Goal: Task Accomplishment & Management: Complete application form

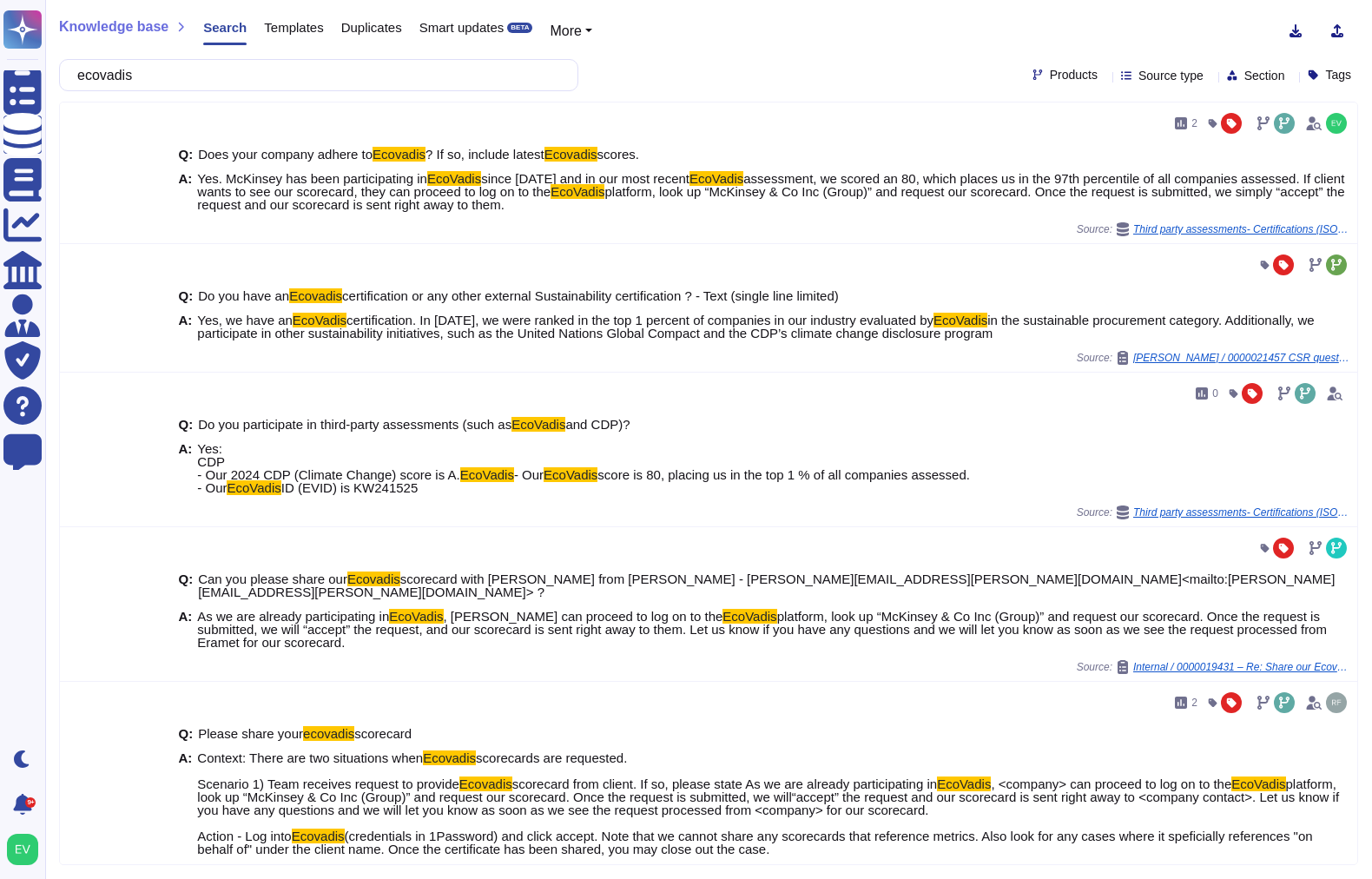
click at [664, 59] on div "ecovadis Products Source type Section Tags" at bounding box center [708, 75] width 1298 height 32
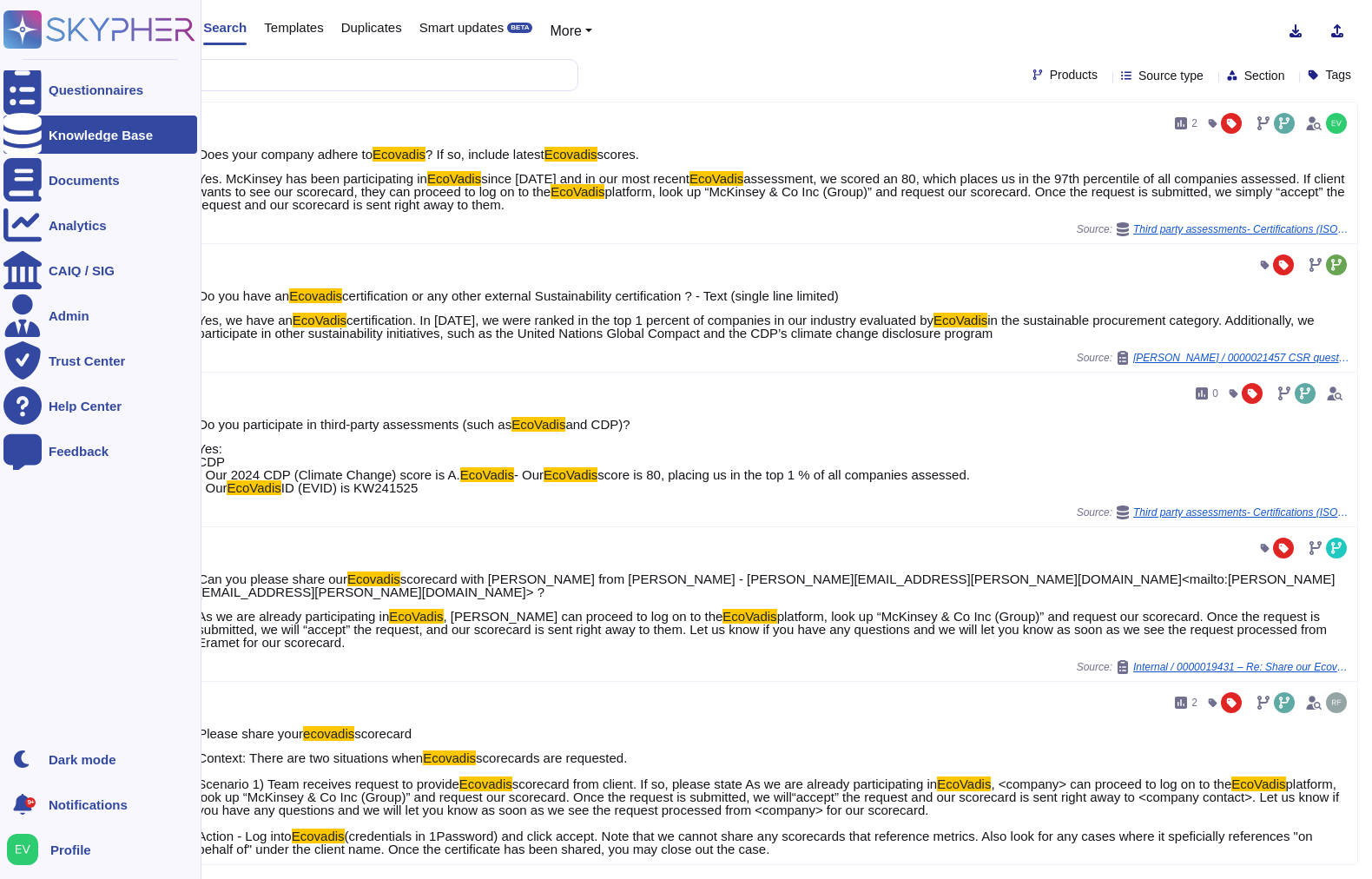
click at [29, 23] on rect at bounding box center [23, 29] width 38 height 38
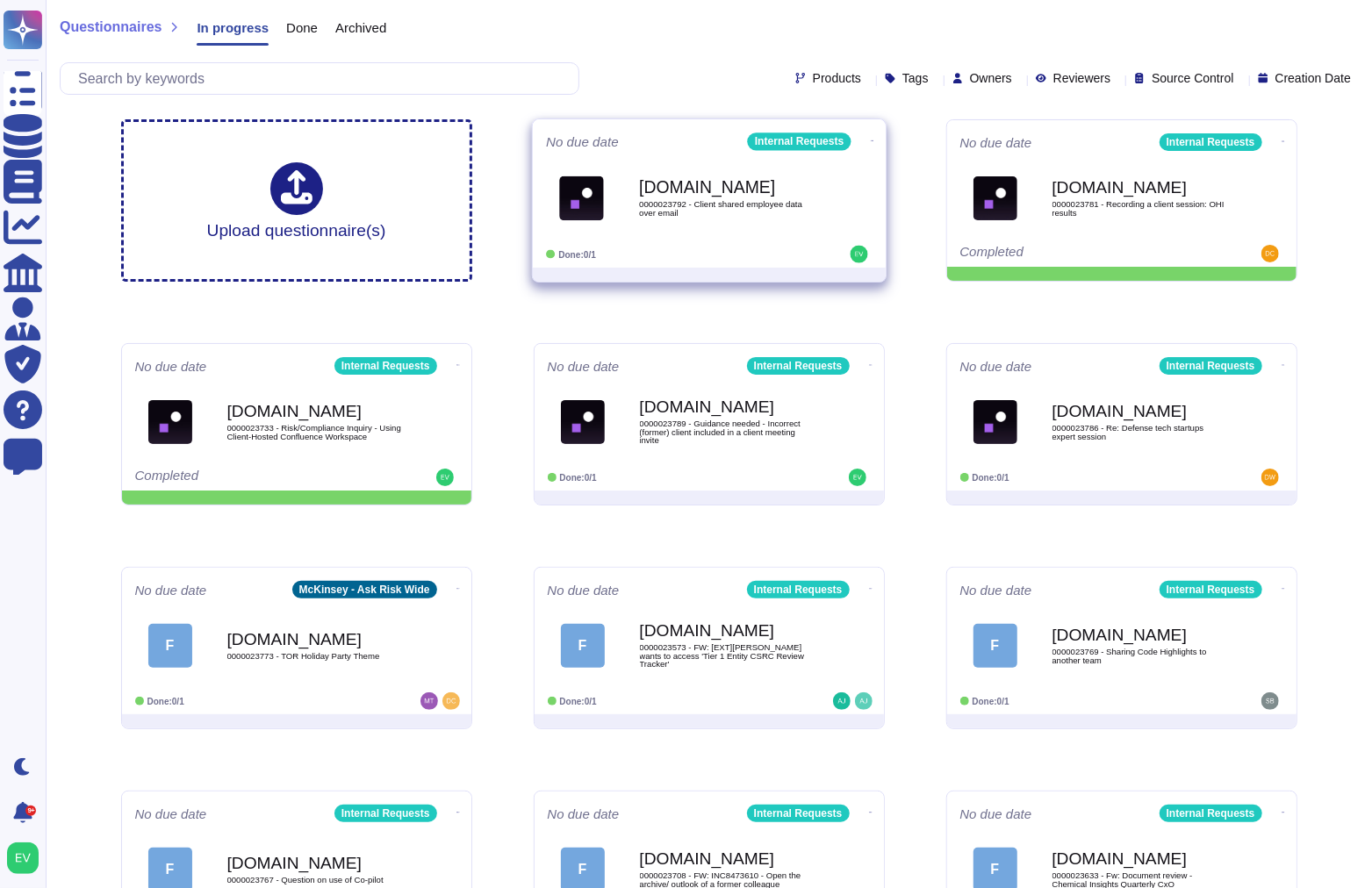
click at [758, 238] on div "[DOMAIN_NAME] 0000023792 - Client shared employee data over email" at bounding box center [708, 198] width 327 height 88
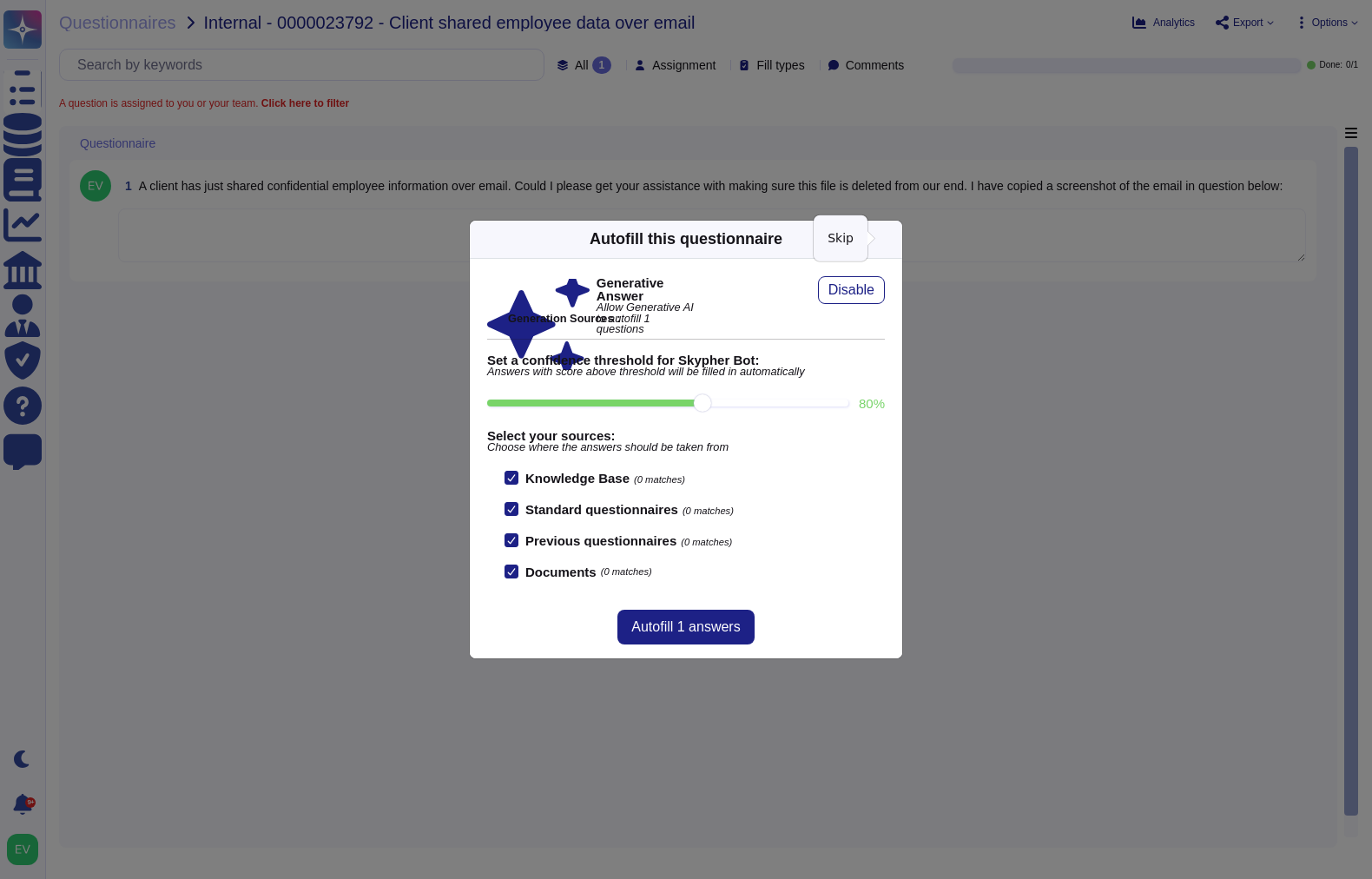
click at [891, 294] on icon at bounding box center [1058, 460] width 333 height 333
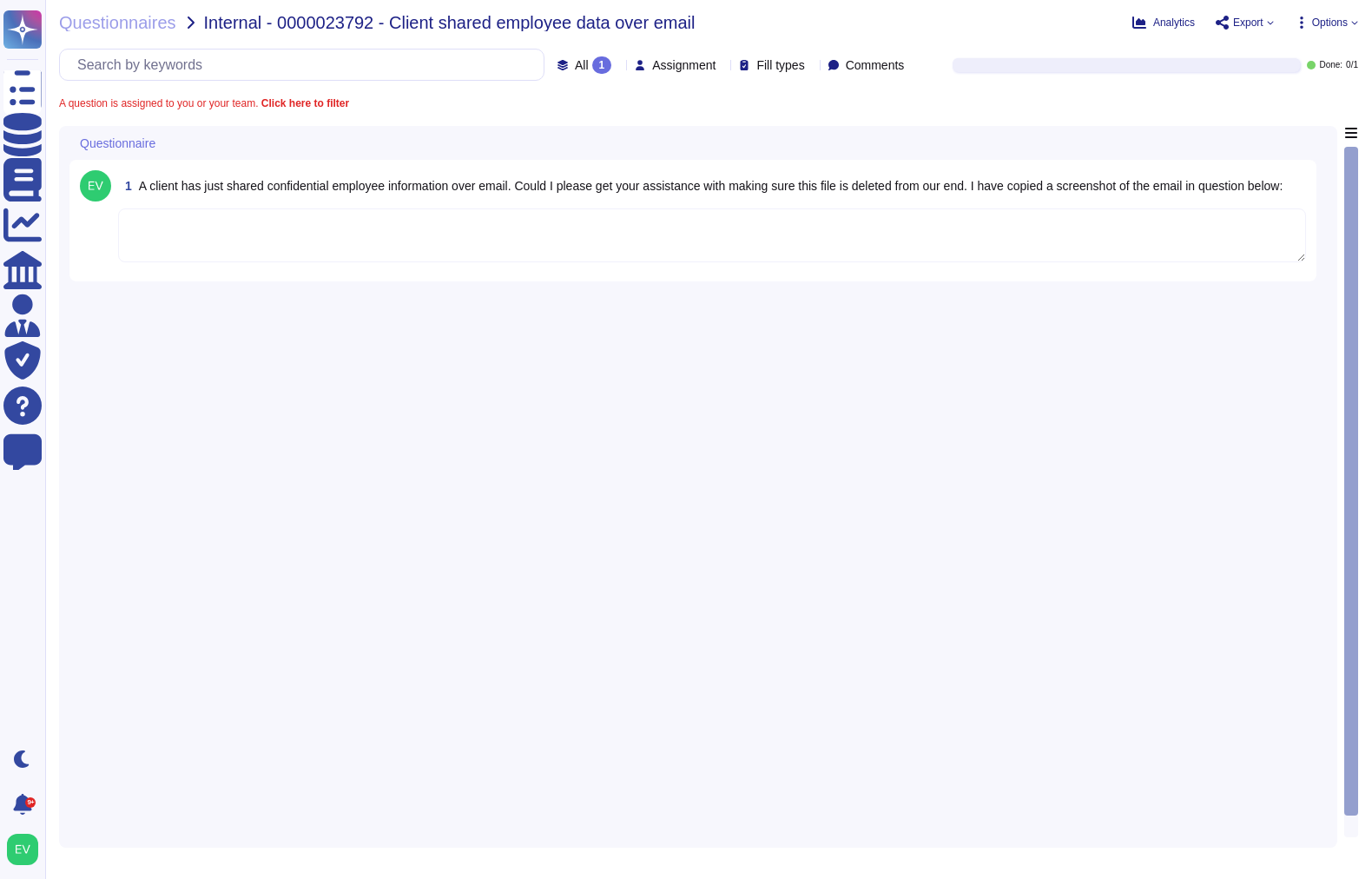
click at [245, 227] on textarea "To enrich screen reader interactions, please activate Accessibility in Grammarl…" at bounding box center [712, 235] width 1187 height 54
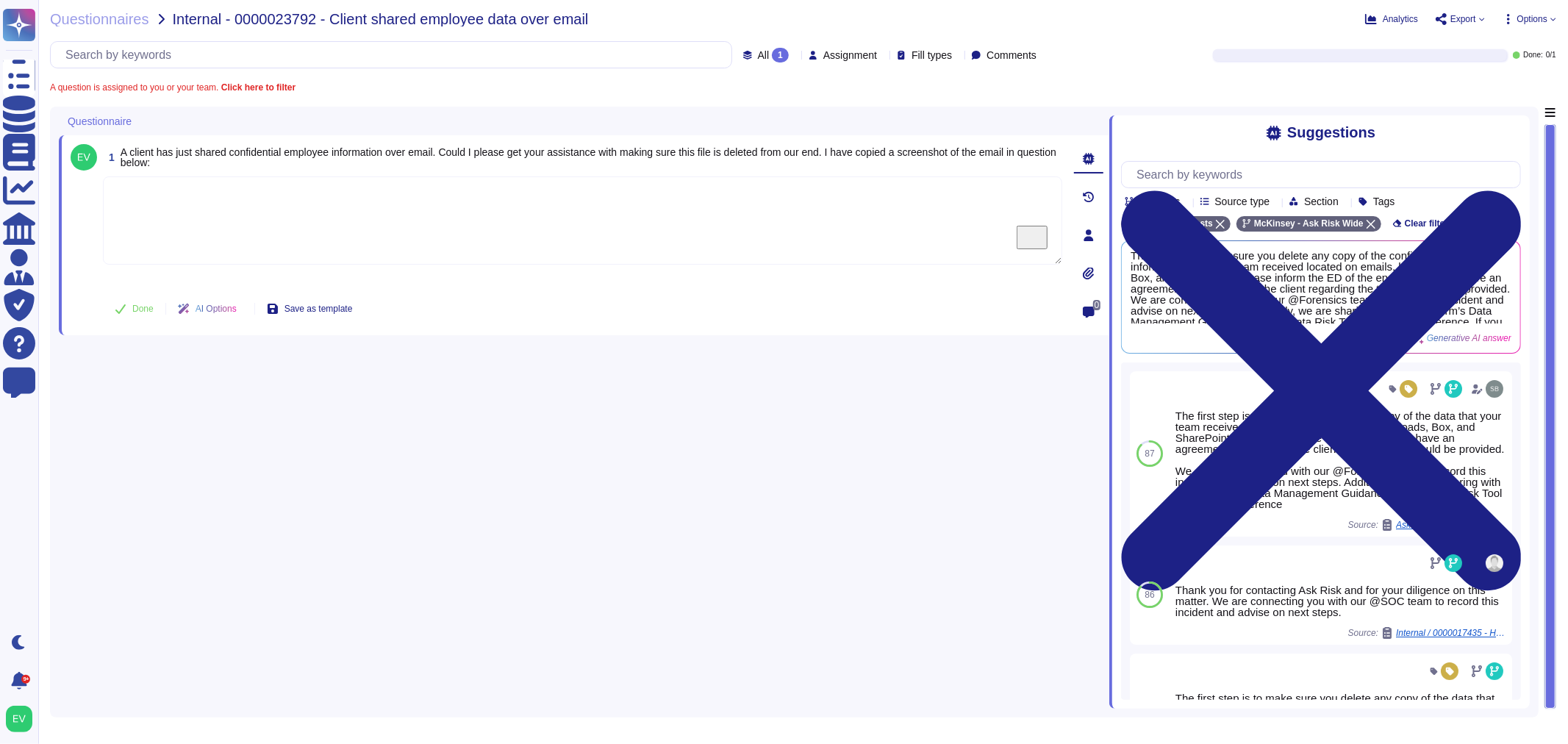
drag, startPoint x: 1567, startPoint y: 495, endPoint x: 1545, endPoint y: 301, distance: 195.2
click at [1161, 301] on div "Questionnaires Internal - 0000023792 - Client shared employee data over email A…" at bounding box center [803, 372] width 1530 height 744
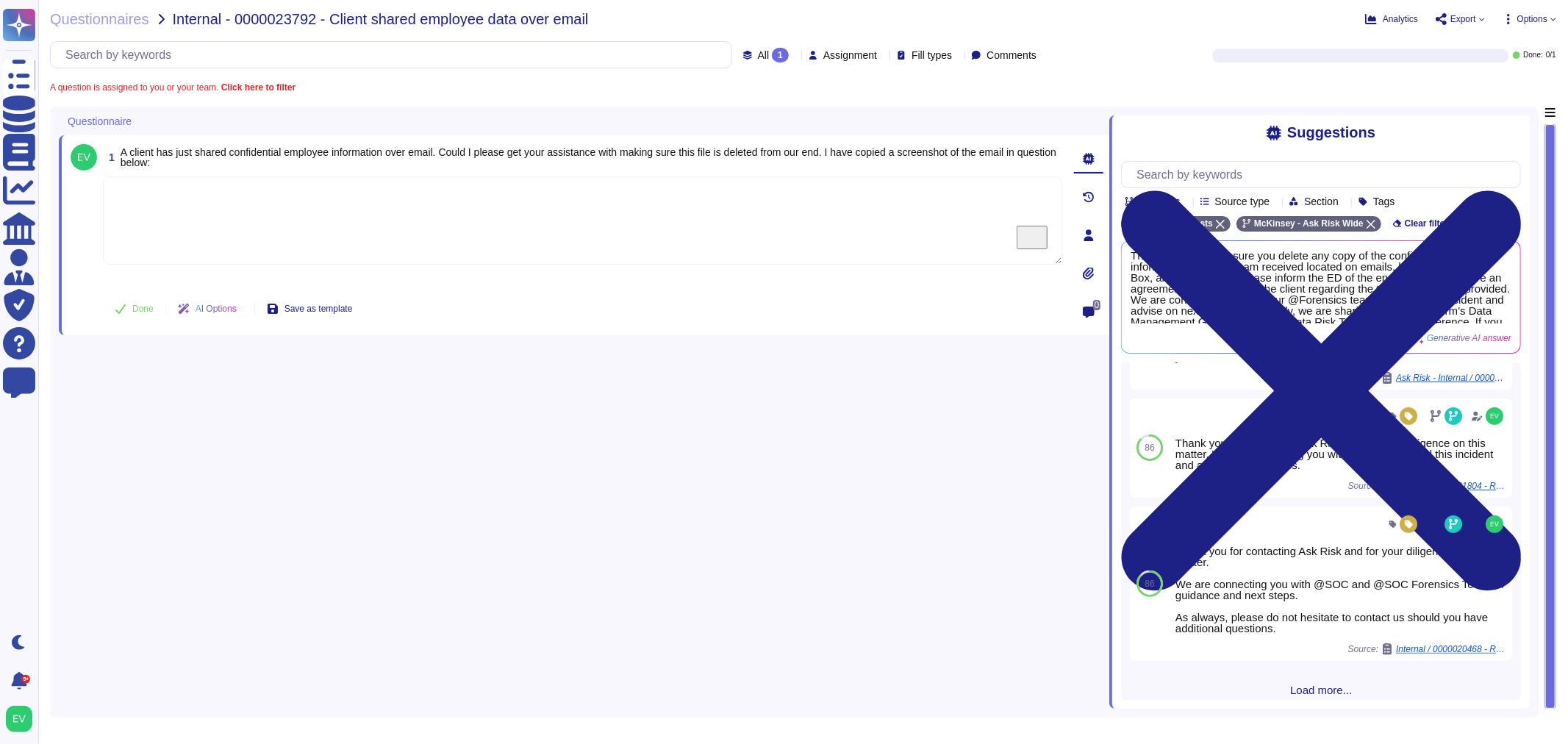
scroll to position [454, 0]
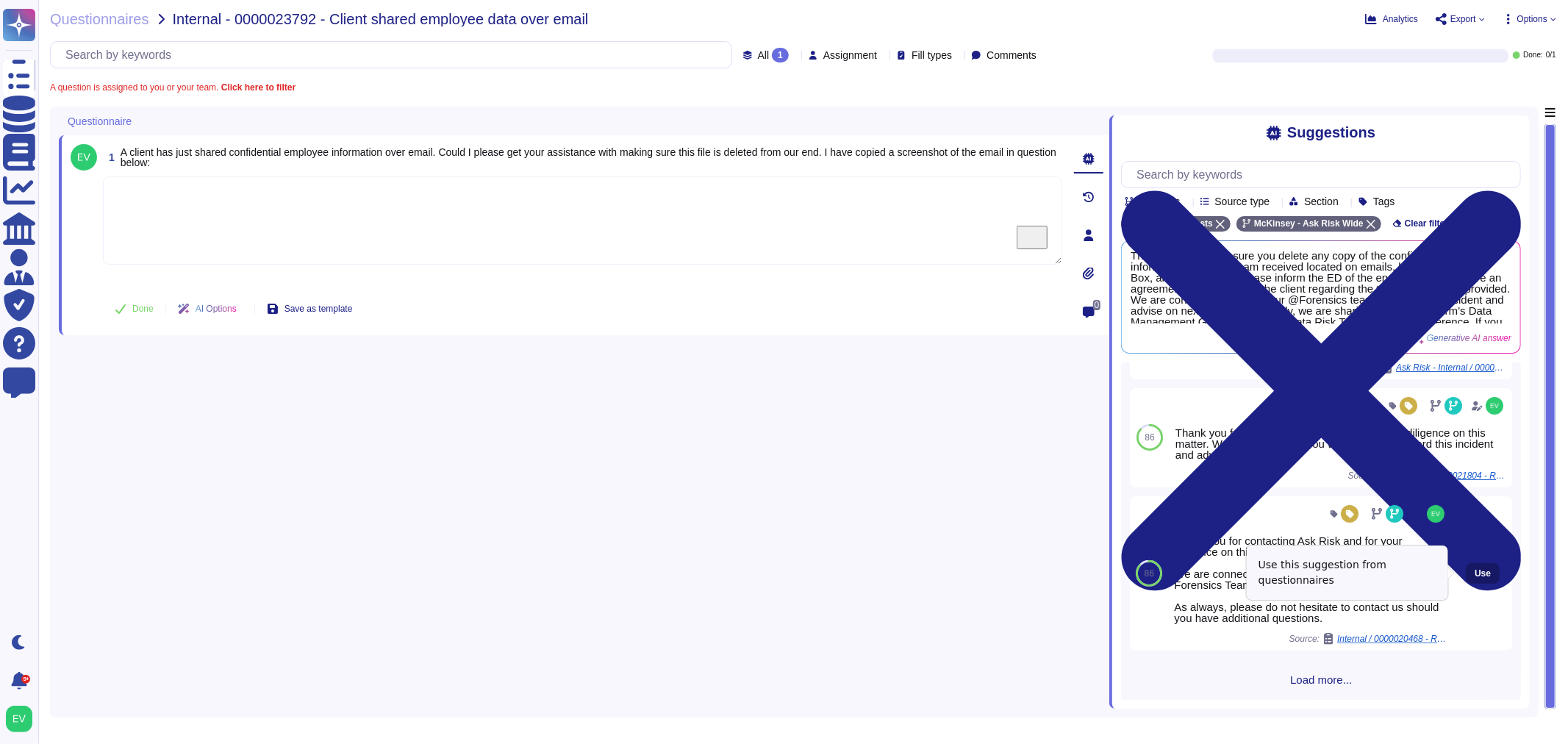
click at [1161, 568] on button "Use" at bounding box center [1482, 573] width 34 height 21
type textarea "Thank you for contacting Ask Risk and for your diligence on this matter. We are…"
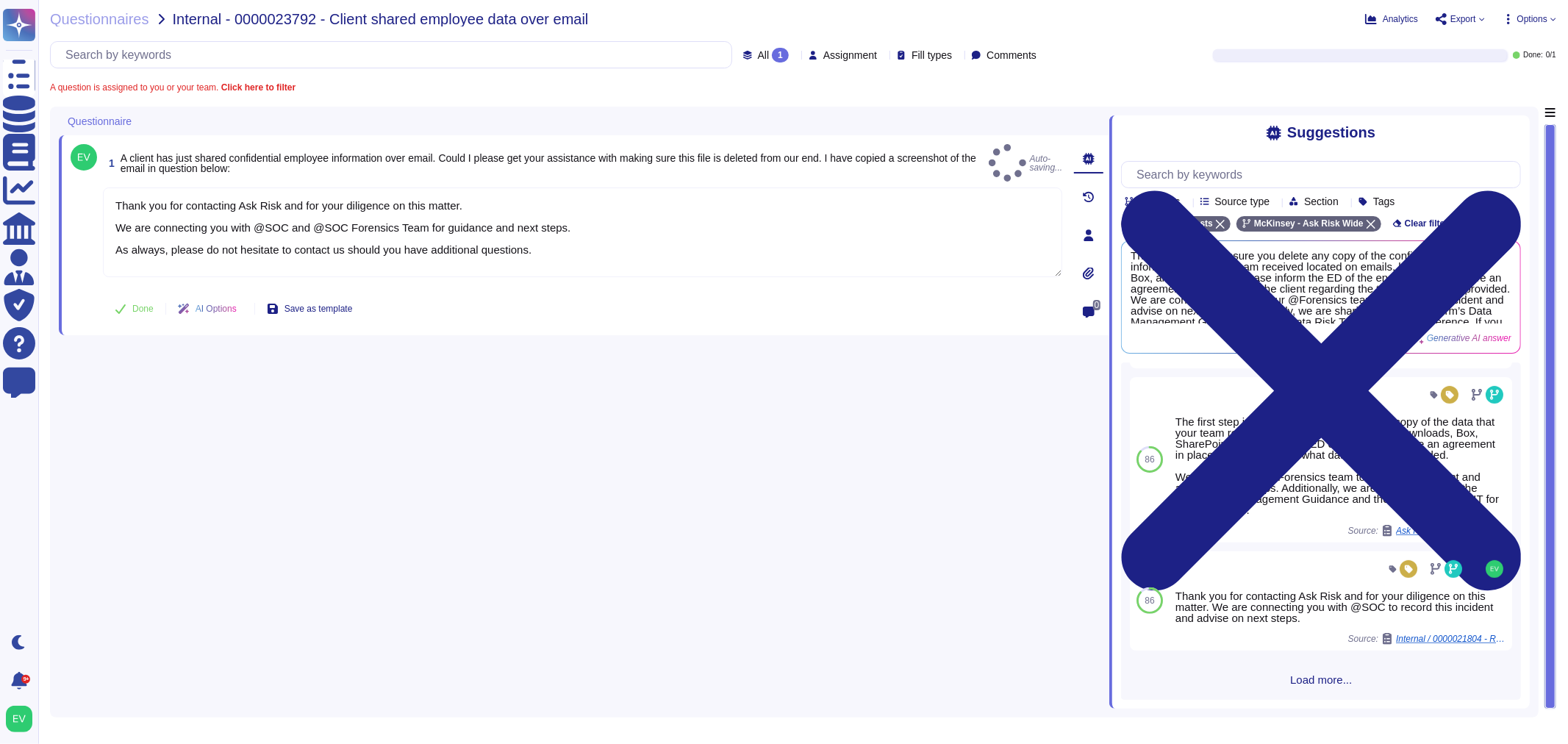
scroll to position [0, 0]
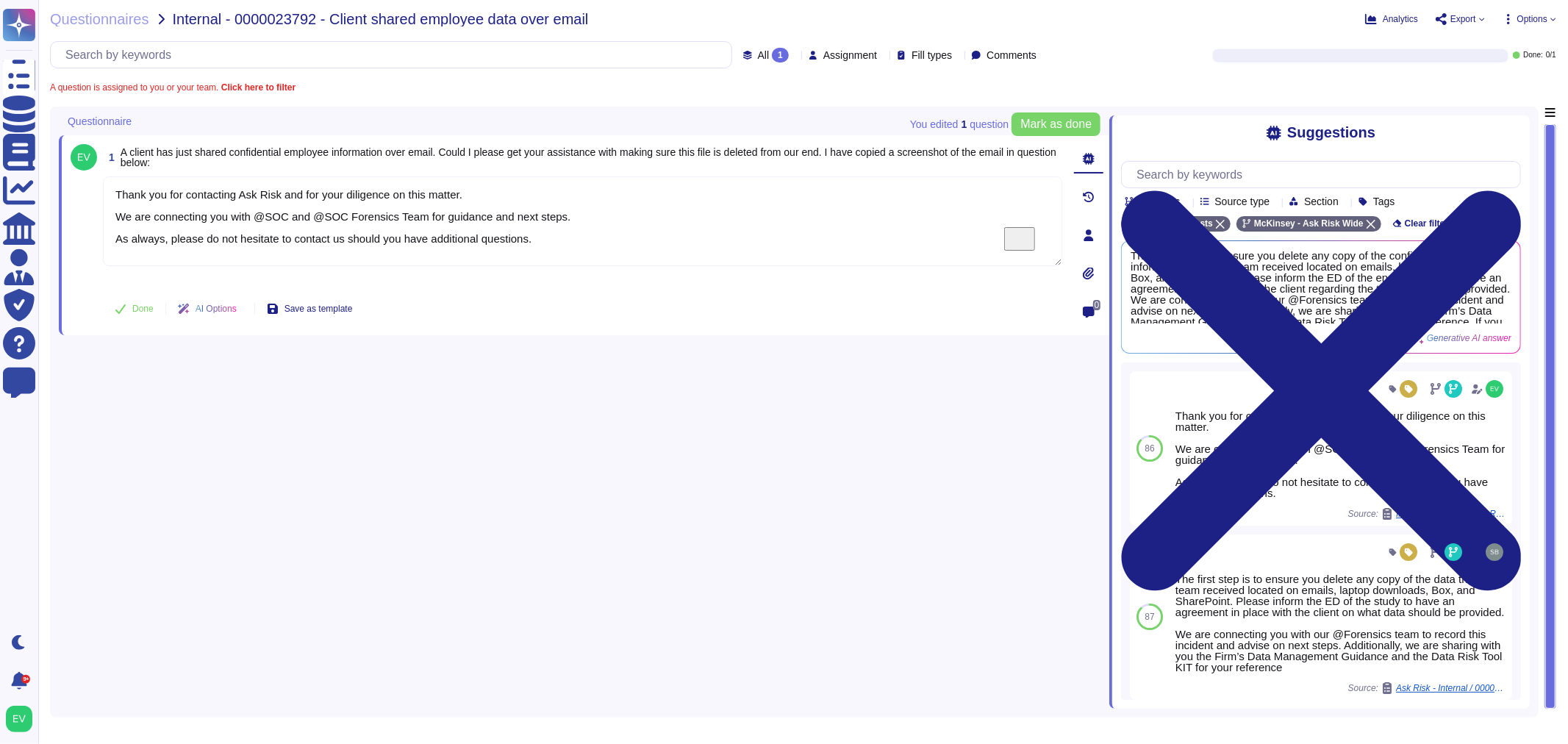
drag, startPoint x: 562, startPoint y: 247, endPoint x: 45, endPoint y: 157, distance: 524.8
click at [45, 157] on div "Questionnaires Internal - 0000023792 - Client shared employee data over email A…" at bounding box center [803, 372] width 1530 height 744
click at [146, 305] on span "Done" at bounding box center [143, 309] width 22 height 9
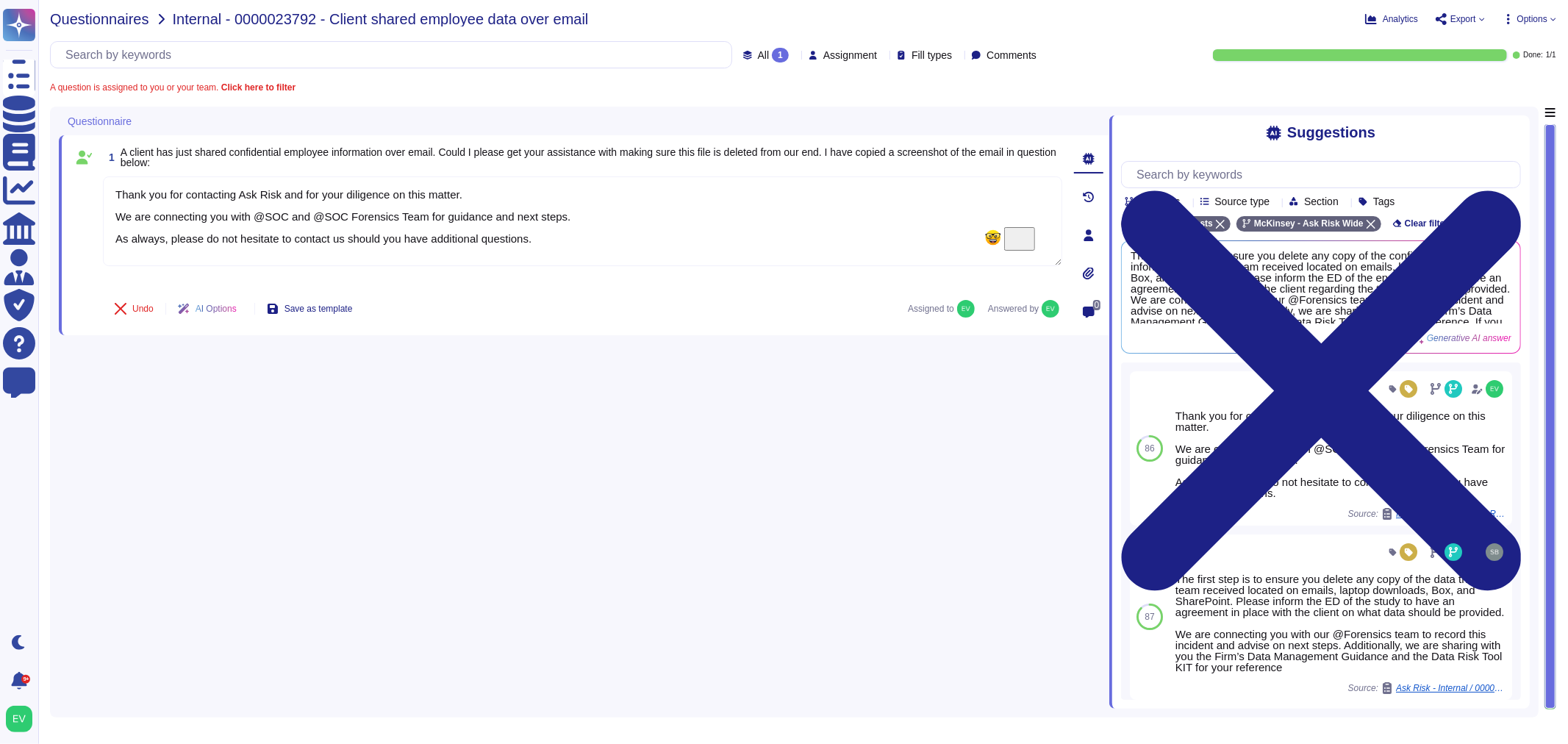
click at [64, 22] on span "Questionnaires" at bounding box center [99, 19] width 99 height 15
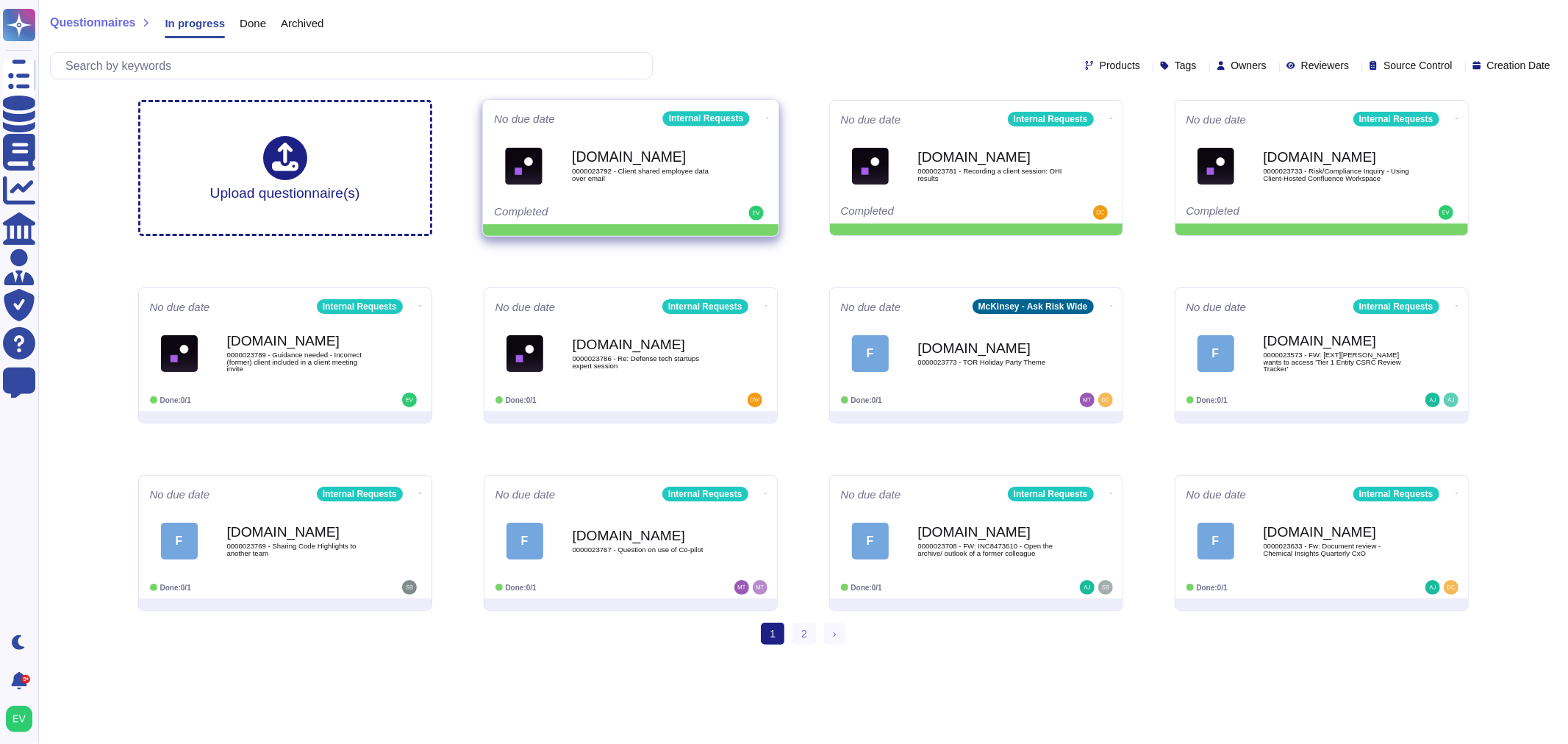
click at [765, 117] on icon at bounding box center [767, 117] width 3 height 1
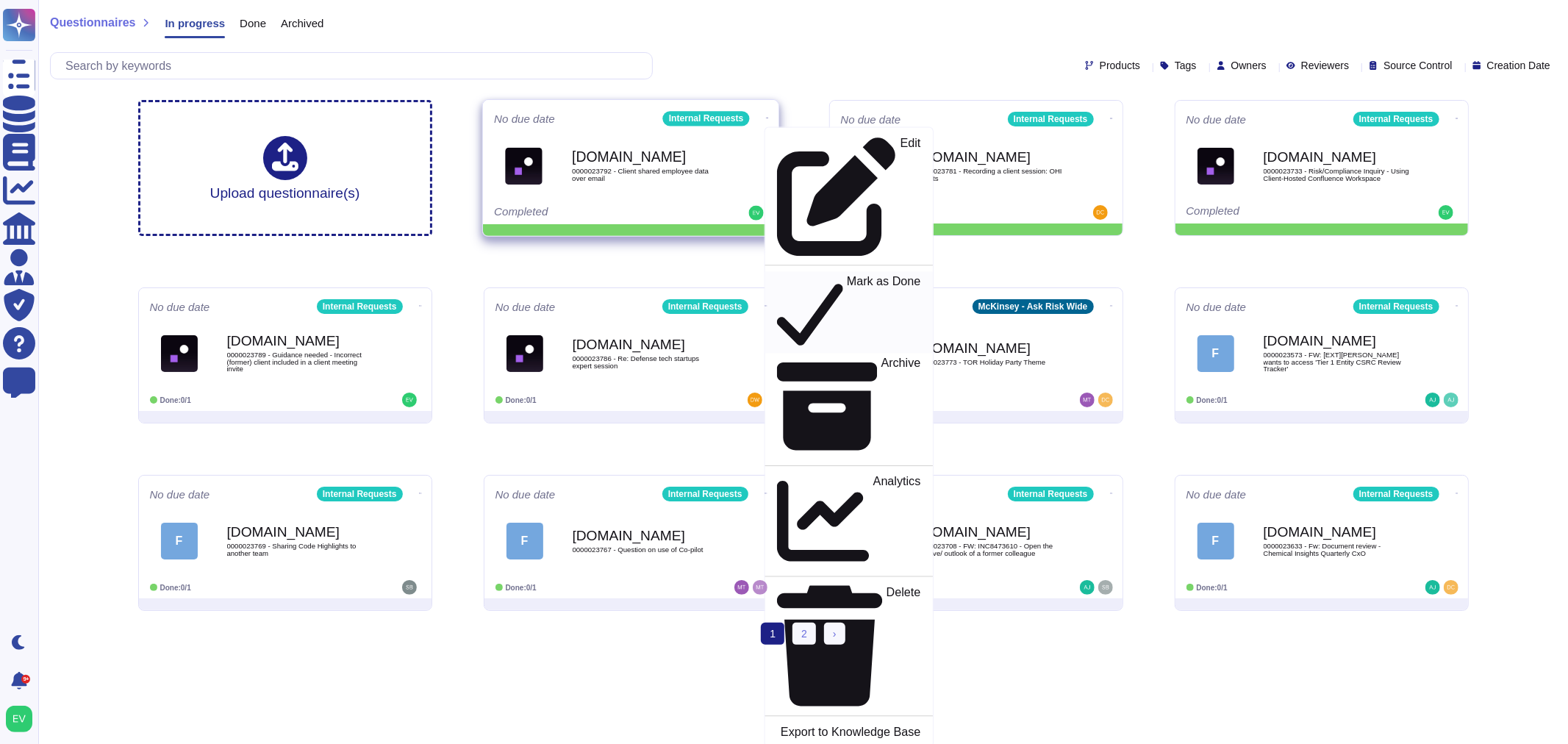
click at [846, 275] on p "Mark as Done" at bounding box center [883, 313] width 74 height 75
